Goal: Information Seeking & Learning: Learn about a topic

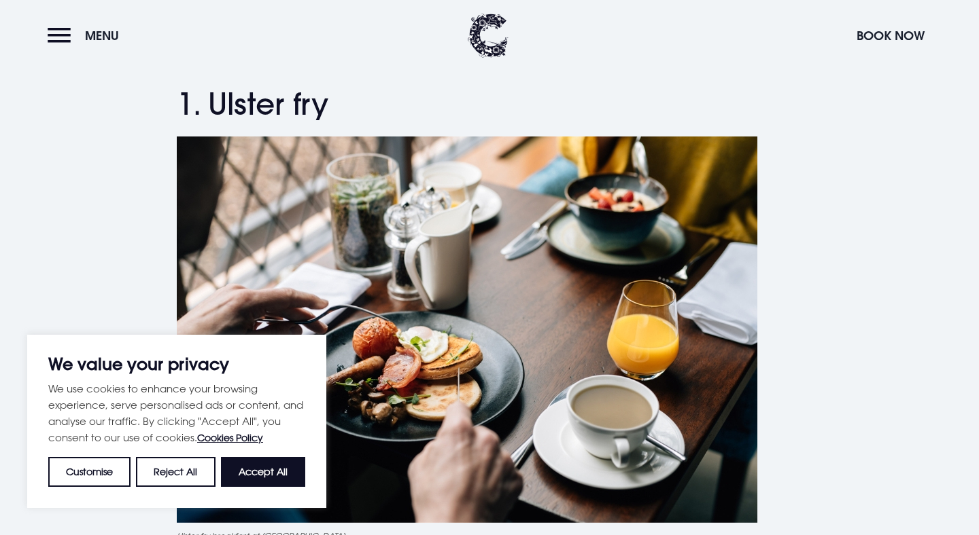
scroll to position [508, 0]
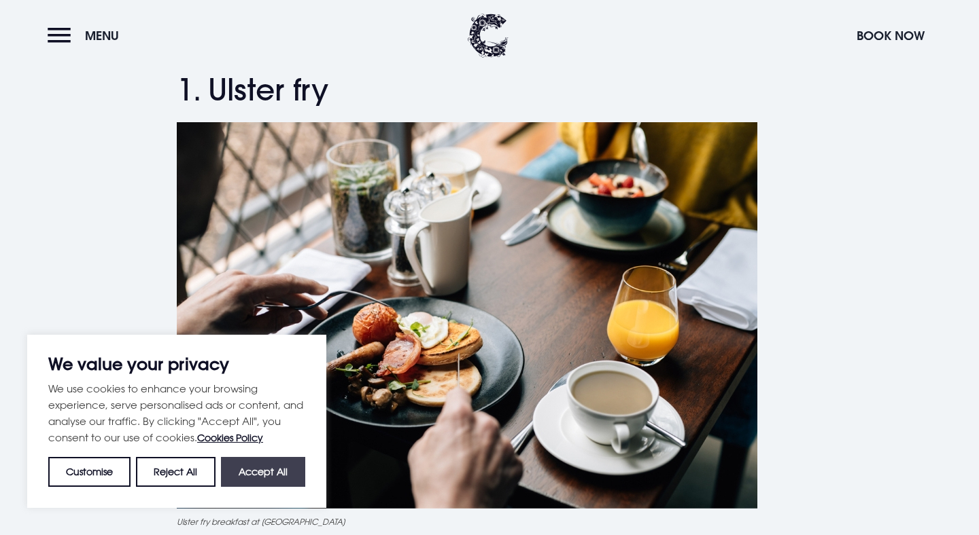
click at [275, 461] on button "Accept All" at bounding box center [263, 472] width 84 height 30
checkbox input "true"
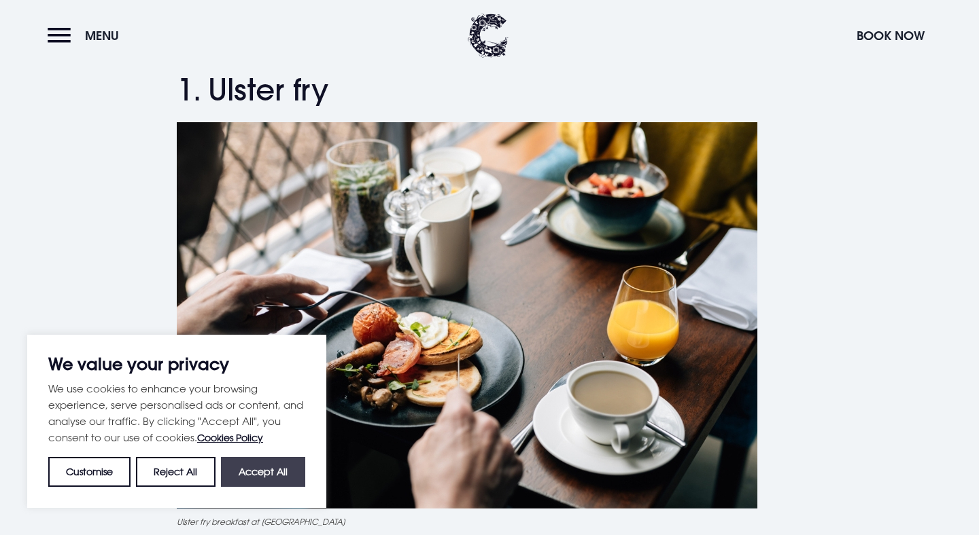
checkbox input "true"
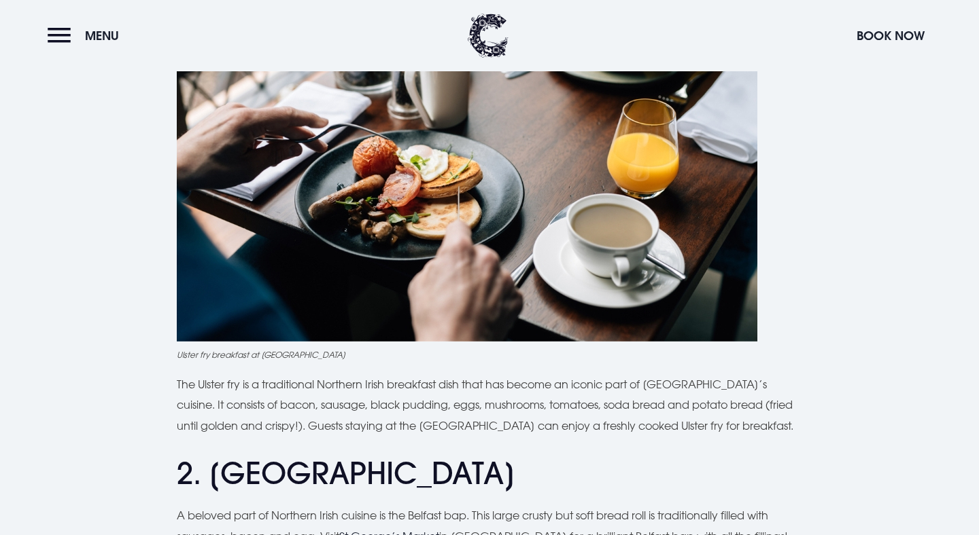
scroll to position [680, 0]
